Goal: Task Accomplishment & Management: Use online tool/utility

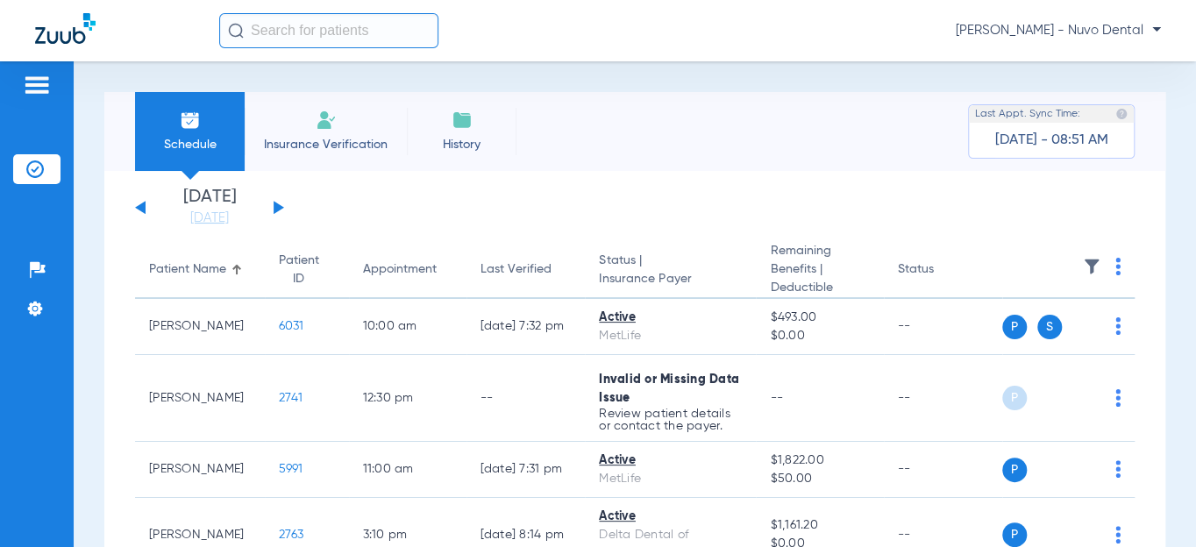
click at [139, 204] on div "[DATE] [DATE] [DATE] [DATE] [DATE] [DATE] [DATE] [DATE] [DATE] [DATE] [DATE] [D…" at bounding box center [209, 208] width 149 height 39
click at [140, 210] on button at bounding box center [140, 207] width 11 height 13
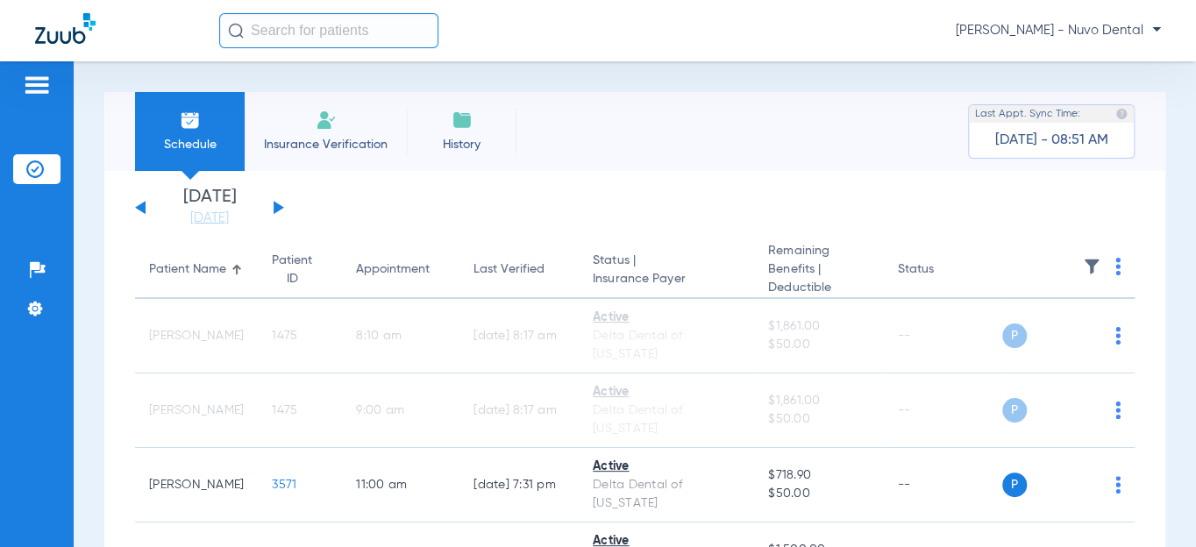
click at [277, 209] on button at bounding box center [279, 207] width 11 height 13
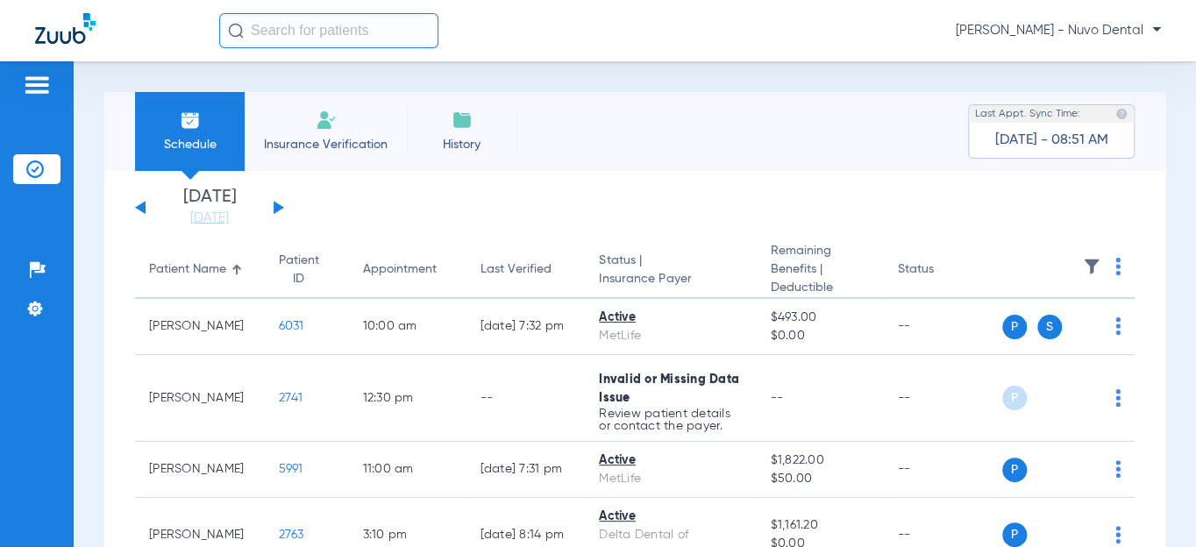
click at [143, 208] on button at bounding box center [140, 207] width 11 height 13
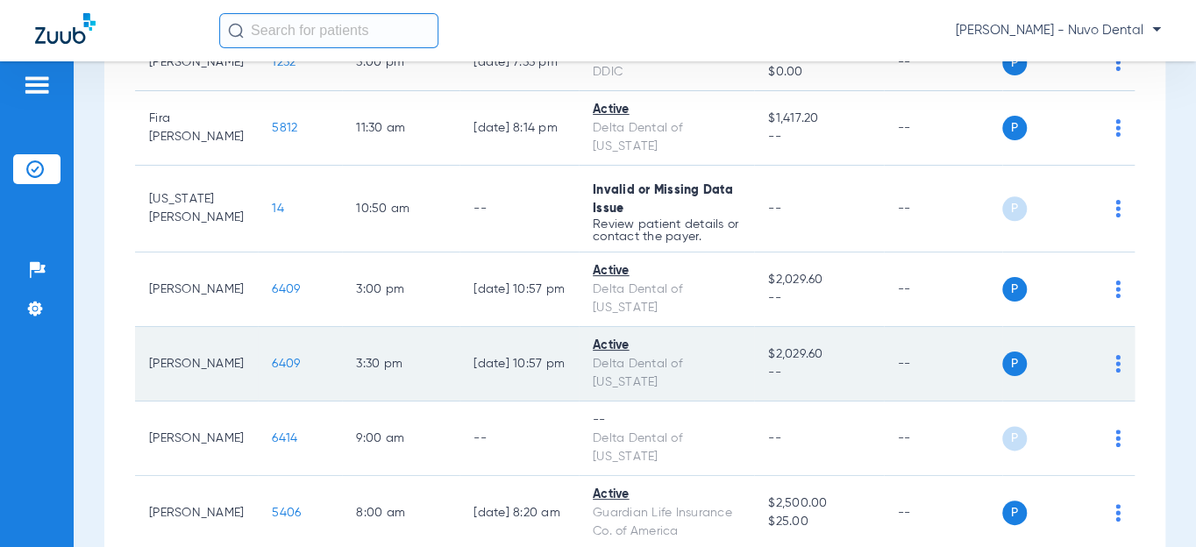
scroll to position [956, 0]
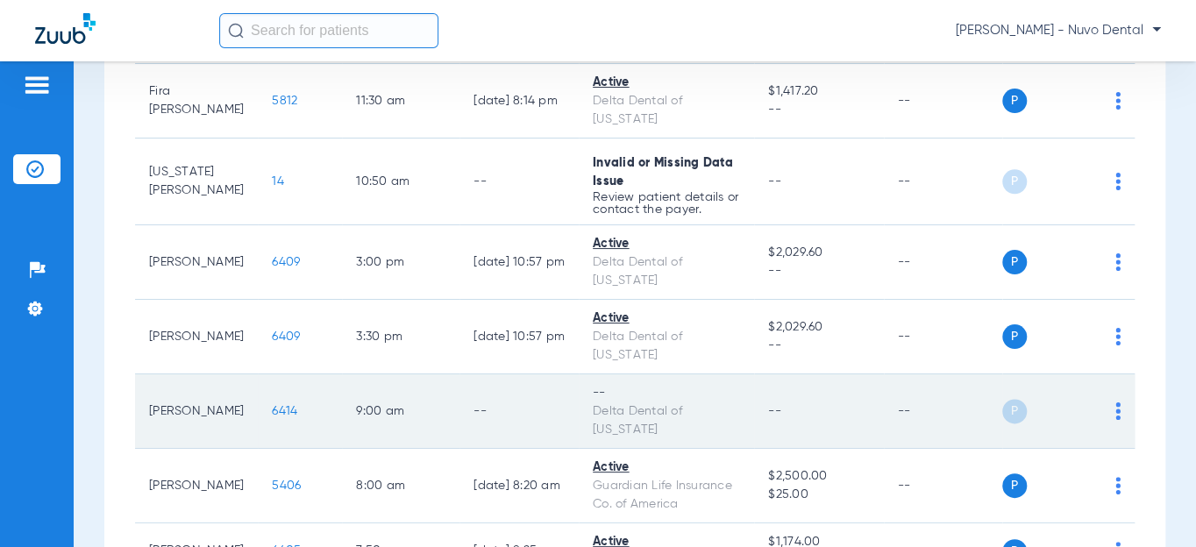
click at [1116, 412] on img at bounding box center [1118, 412] width 5 height 18
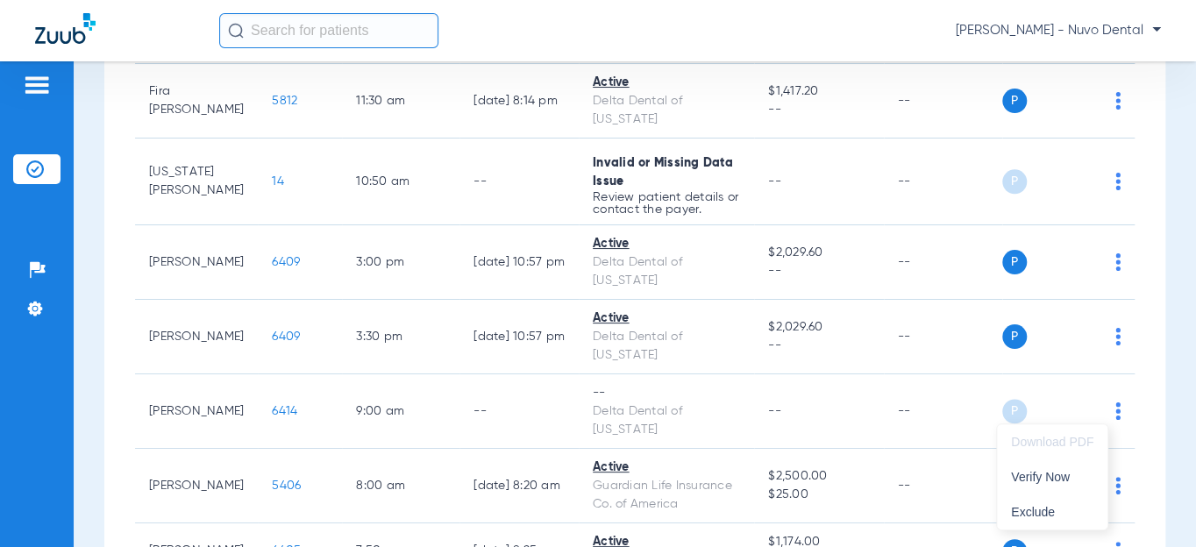
click at [479, 389] on div at bounding box center [598, 273] width 1196 height 547
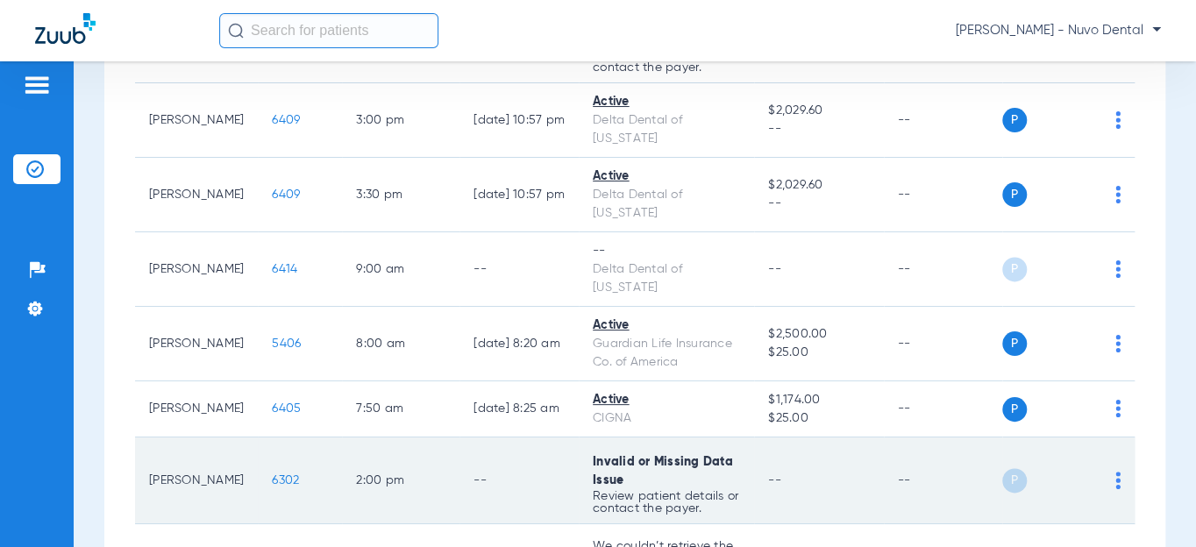
scroll to position [1195, 0]
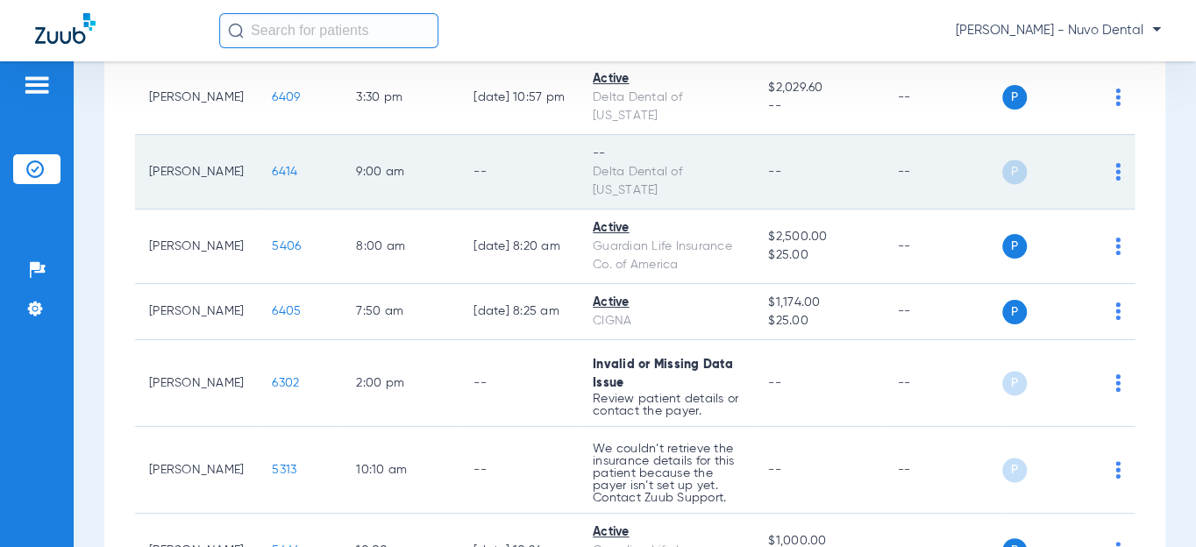
click at [272, 167] on span "6414" at bounding box center [284, 172] width 25 height 12
